Goal: Task Accomplishment & Management: Manage account settings

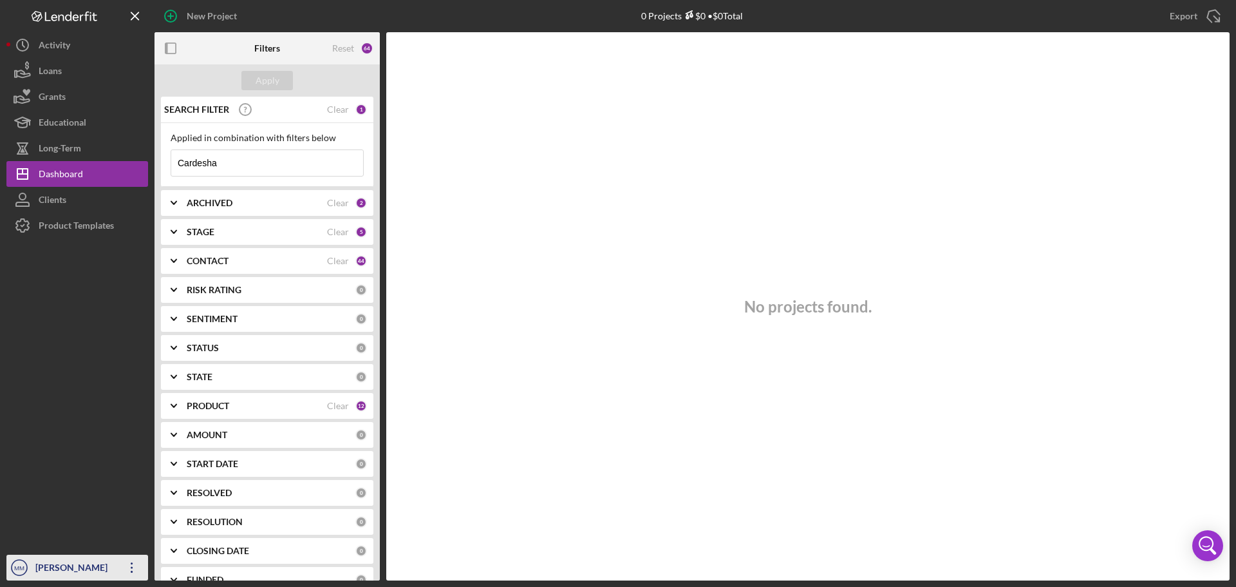
click at [132, 566] on icon "Icon/Overflow" at bounding box center [132, 567] width 32 height 32
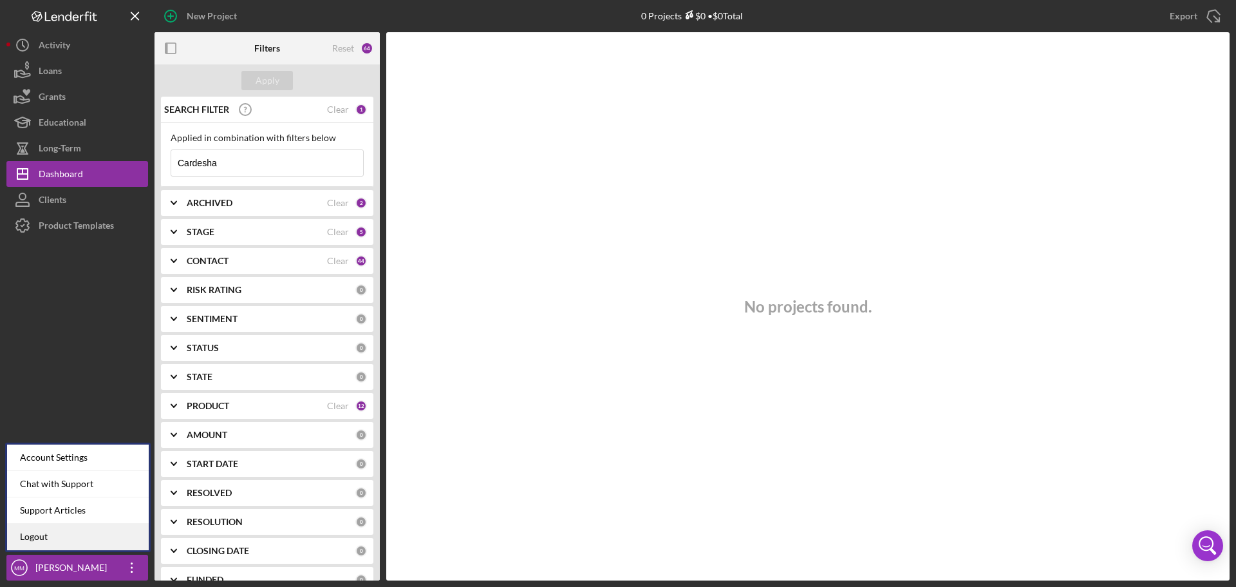
click at [55, 534] on link "Logout" at bounding box center [78, 537] width 142 height 26
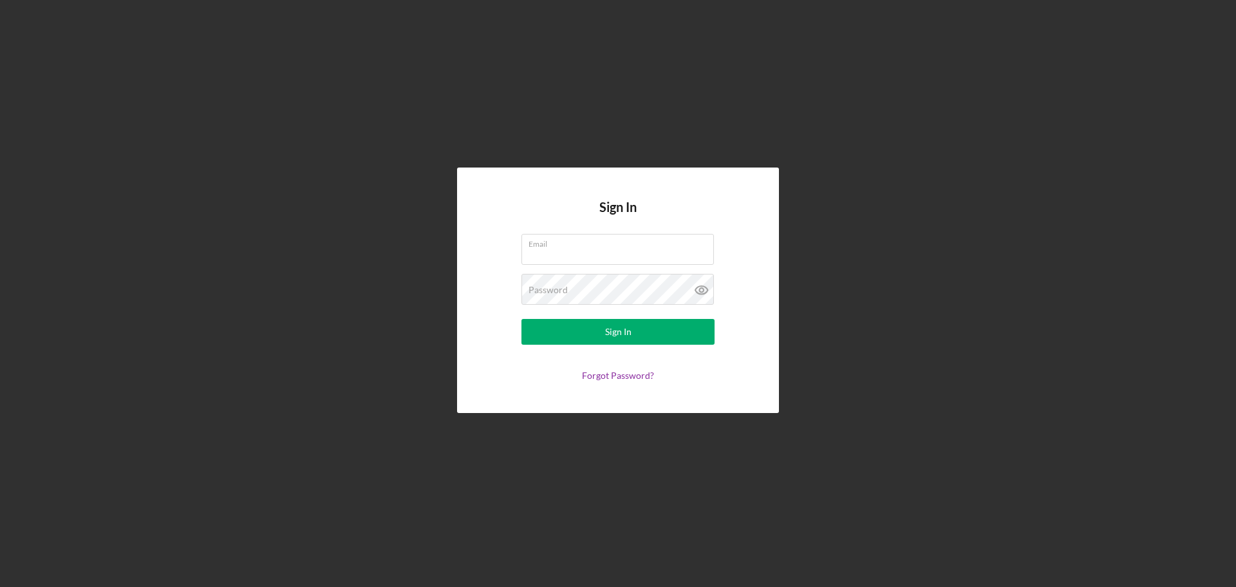
type input "[EMAIL_ADDRESS][DOMAIN_NAME]"
